Goal: Task Accomplishment & Management: Manage account settings

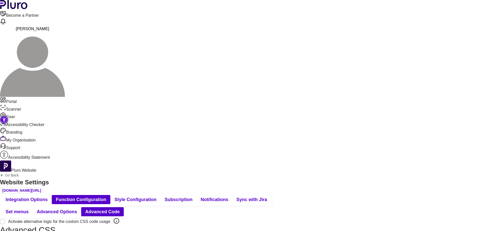
click at [77, 209] on span "Advanced Options" at bounding box center [57, 212] width 40 height 6
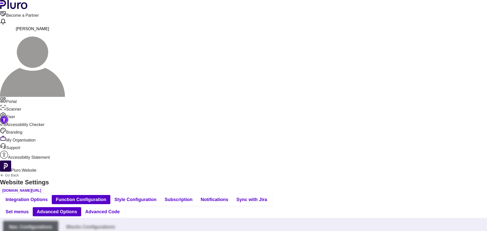
type input "**********"
type input "*******"
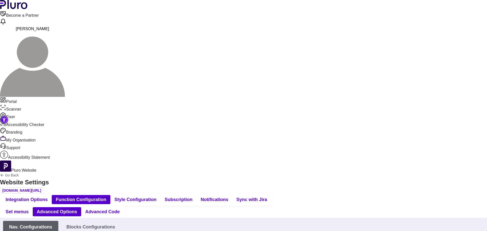
click at [29, 209] on span "Set menus" at bounding box center [17, 212] width 23 height 6
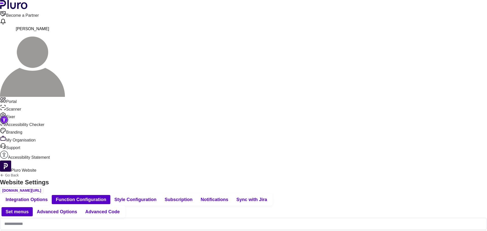
click at [77, 209] on span "Advanced Options" at bounding box center [57, 212] width 40 height 6
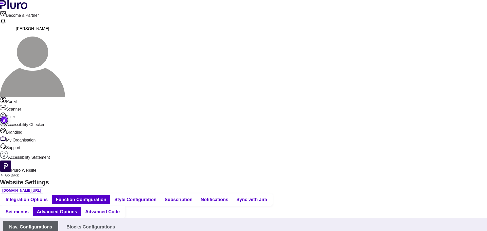
click at [29, 209] on span "Set menus" at bounding box center [17, 212] width 23 height 6
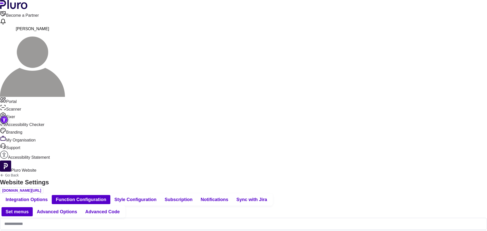
click at [81, 207] on button "Advanced Options" at bounding box center [57, 211] width 48 height 9
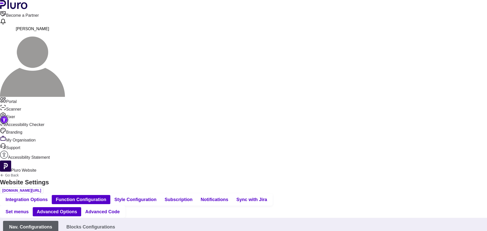
click at [29, 209] on span "Set menus" at bounding box center [17, 212] width 23 height 6
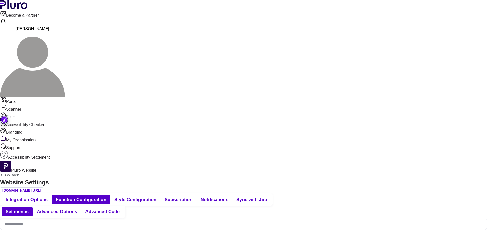
click at [8, 118] on img "Accessibility Tool" at bounding box center [4, 120] width 8 height 8
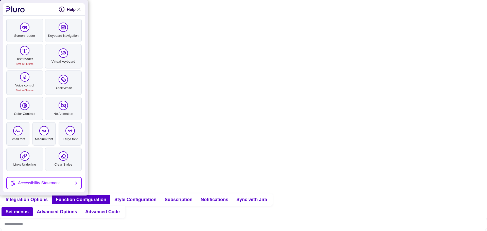
click at [156, 13] on header "Become a Partner [PERSON_NAME]" at bounding box center [243, 48] width 487 height 97
click at [80, 9] on link "Close Accessibility Tool" at bounding box center [79, 9] width 6 height 6
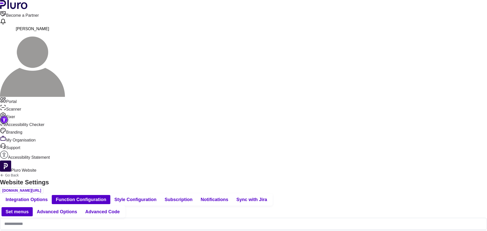
click at [213, 218] on input "null: Set selector" at bounding box center [243, 224] width 487 height 12
click at [77, 209] on span "Advanced Options" at bounding box center [57, 212] width 40 height 6
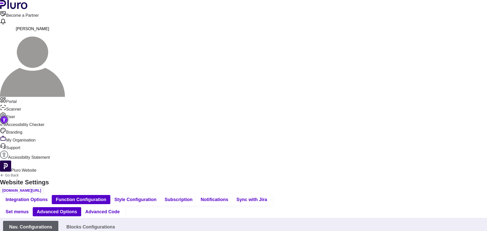
scroll to position [51, 0]
click at [115, 224] on span "Blocks Configurations" at bounding box center [90, 227] width 49 height 6
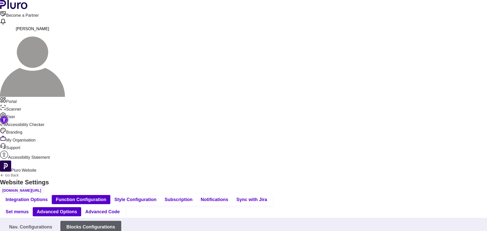
scroll to position [761, 0]
